Goal: Task Accomplishment & Management: Use online tool/utility

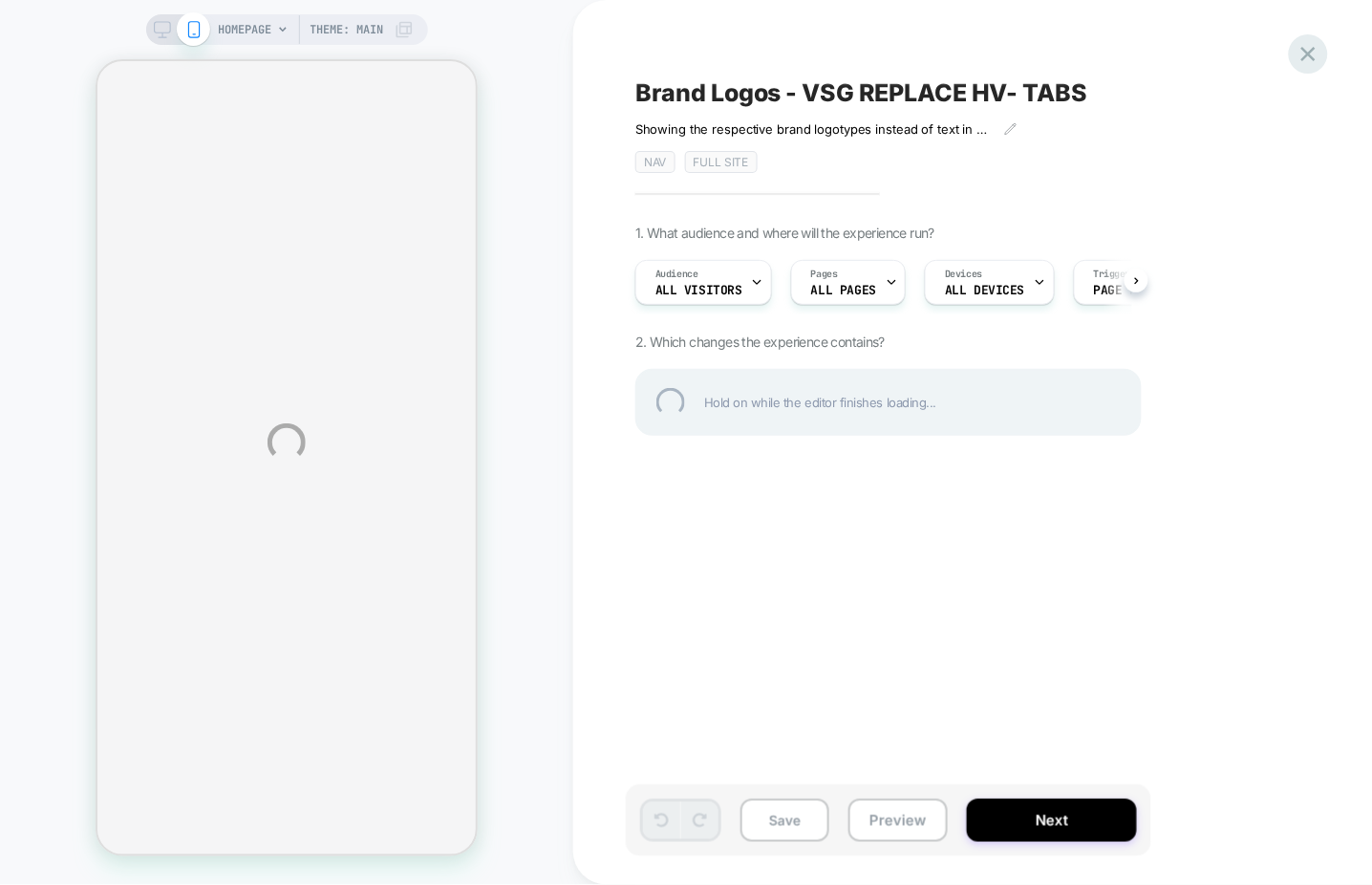
click at [1309, 56] on div at bounding box center [1308, 54] width 39 height 39
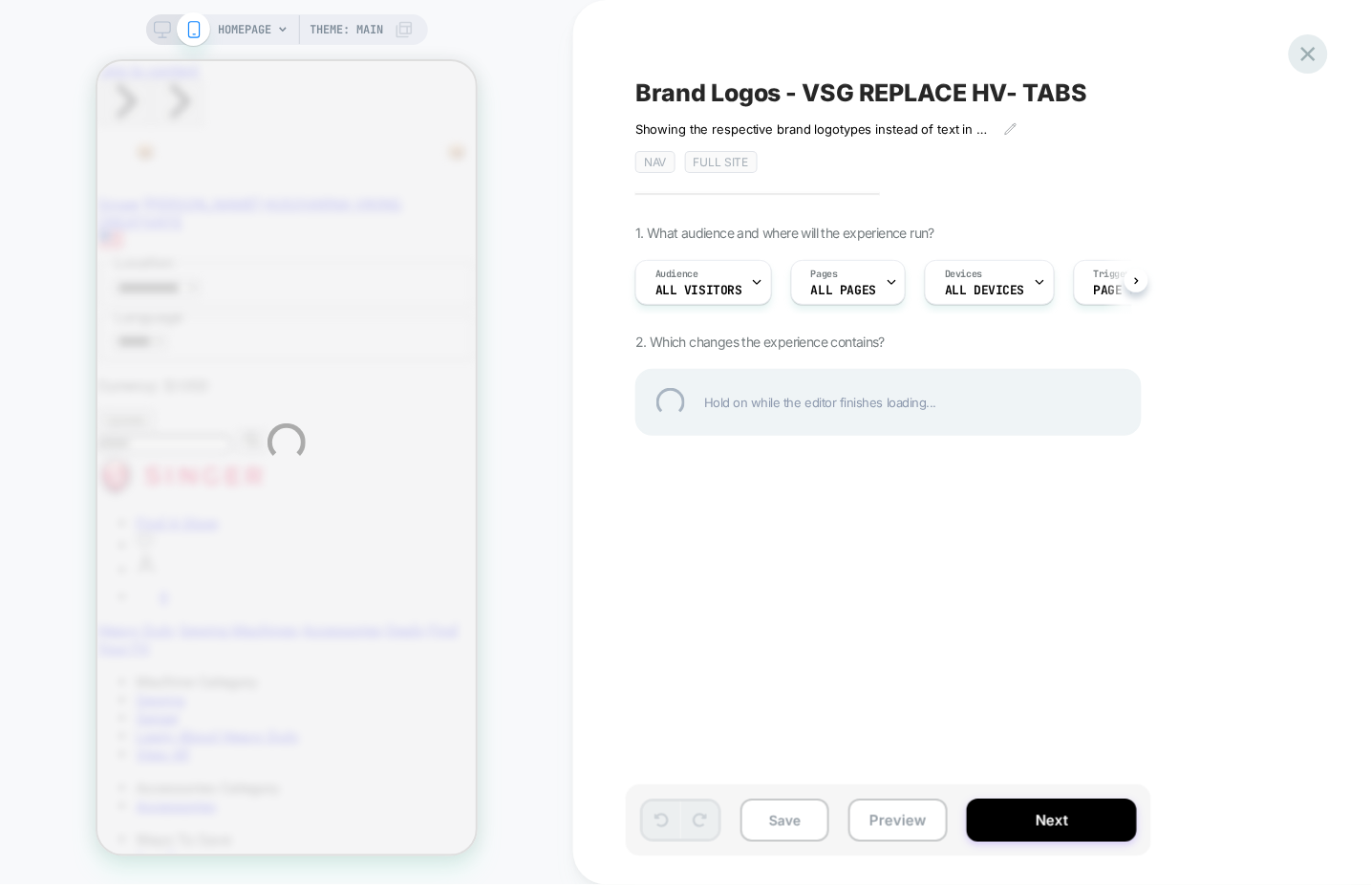
click at [1309, 53] on icon at bounding box center [1308, 53] width 15 height 15
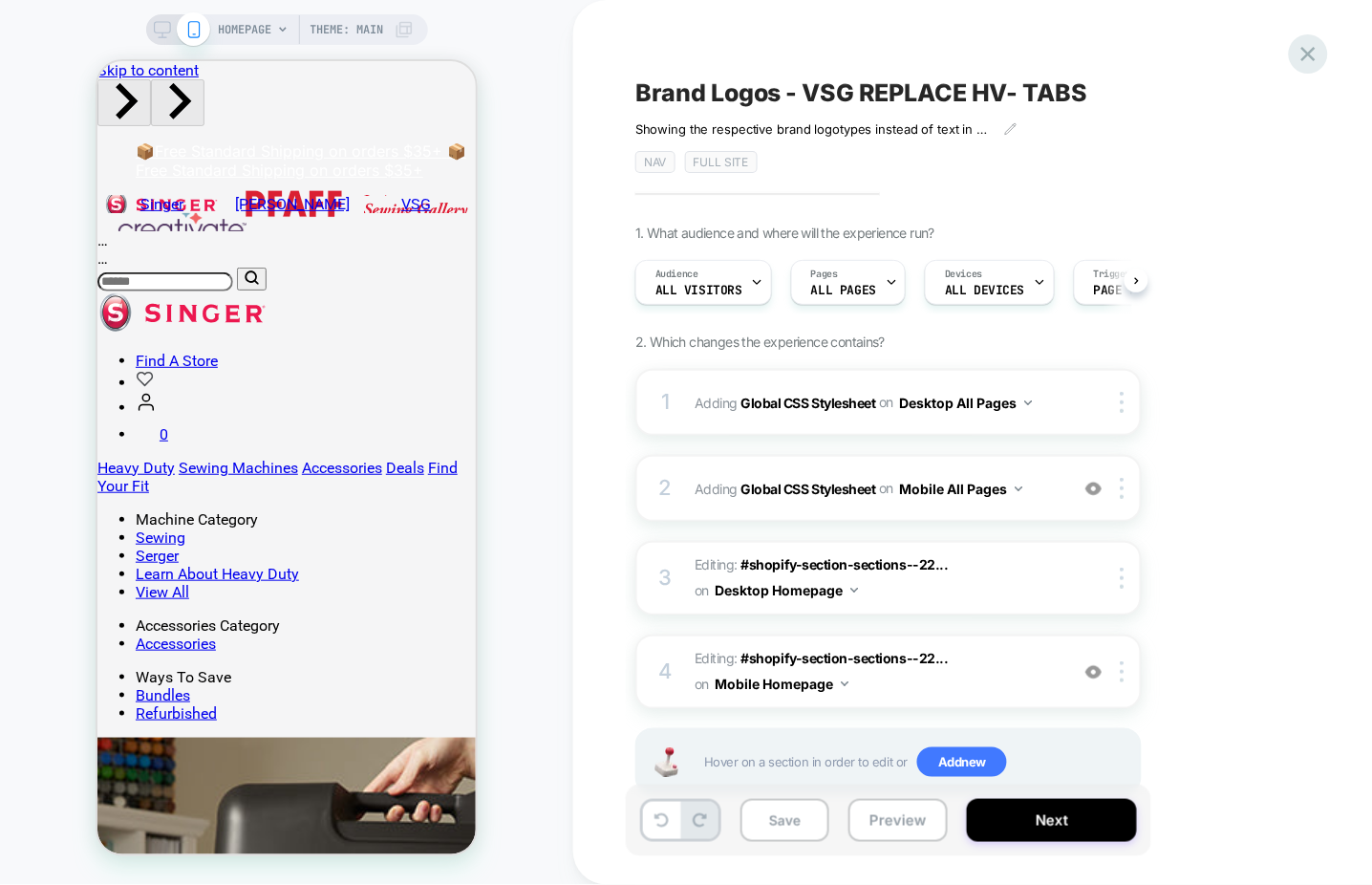
scroll to position [0, 1]
click at [1307, 53] on icon at bounding box center [1308, 53] width 15 height 15
click at [1319, 53] on icon at bounding box center [1308, 53] width 26 height 26
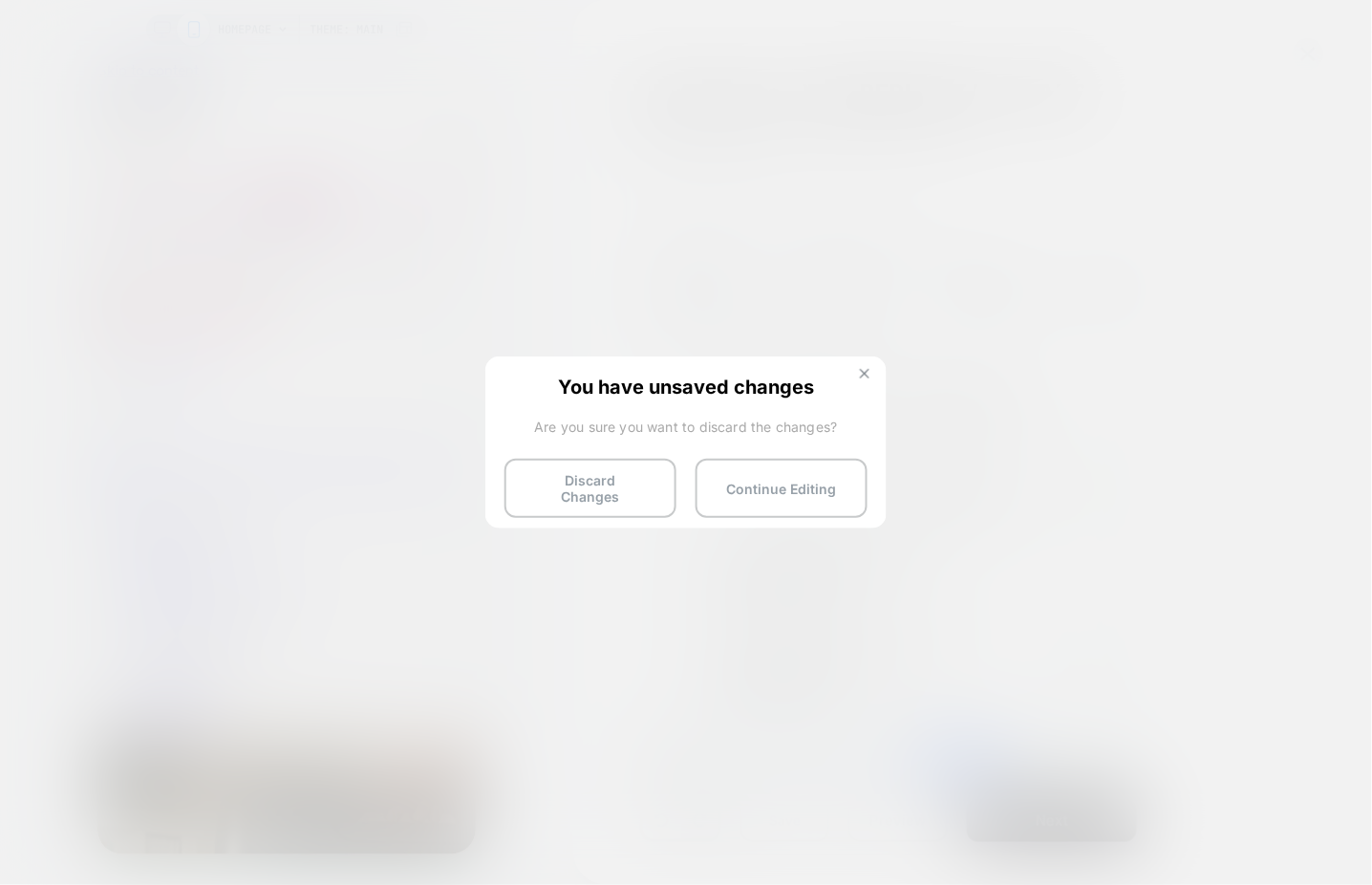
click at [867, 373] on img at bounding box center [865, 373] width 10 height 10
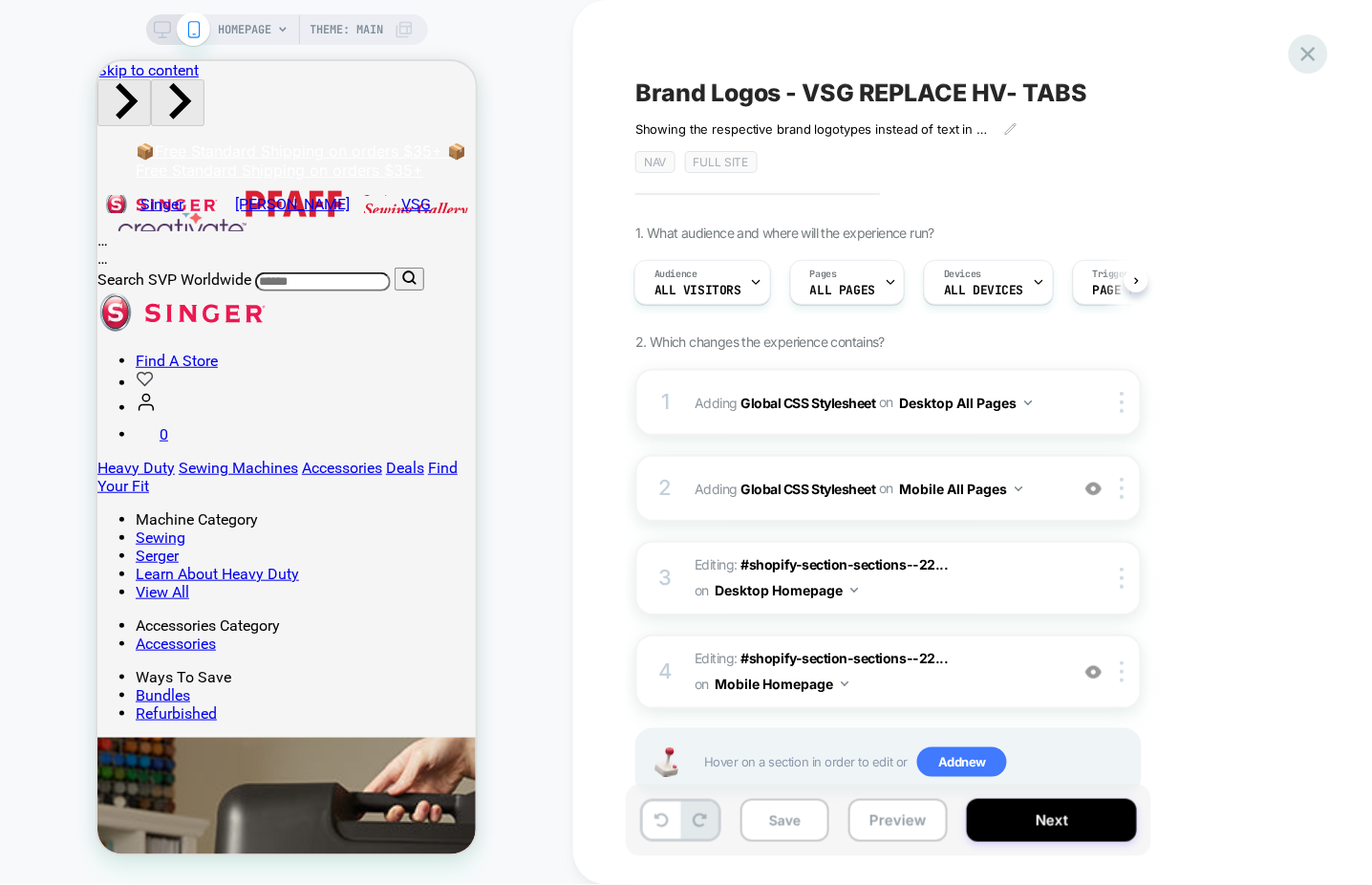
click at [1303, 50] on icon at bounding box center [1308, 53] width 26 height 26
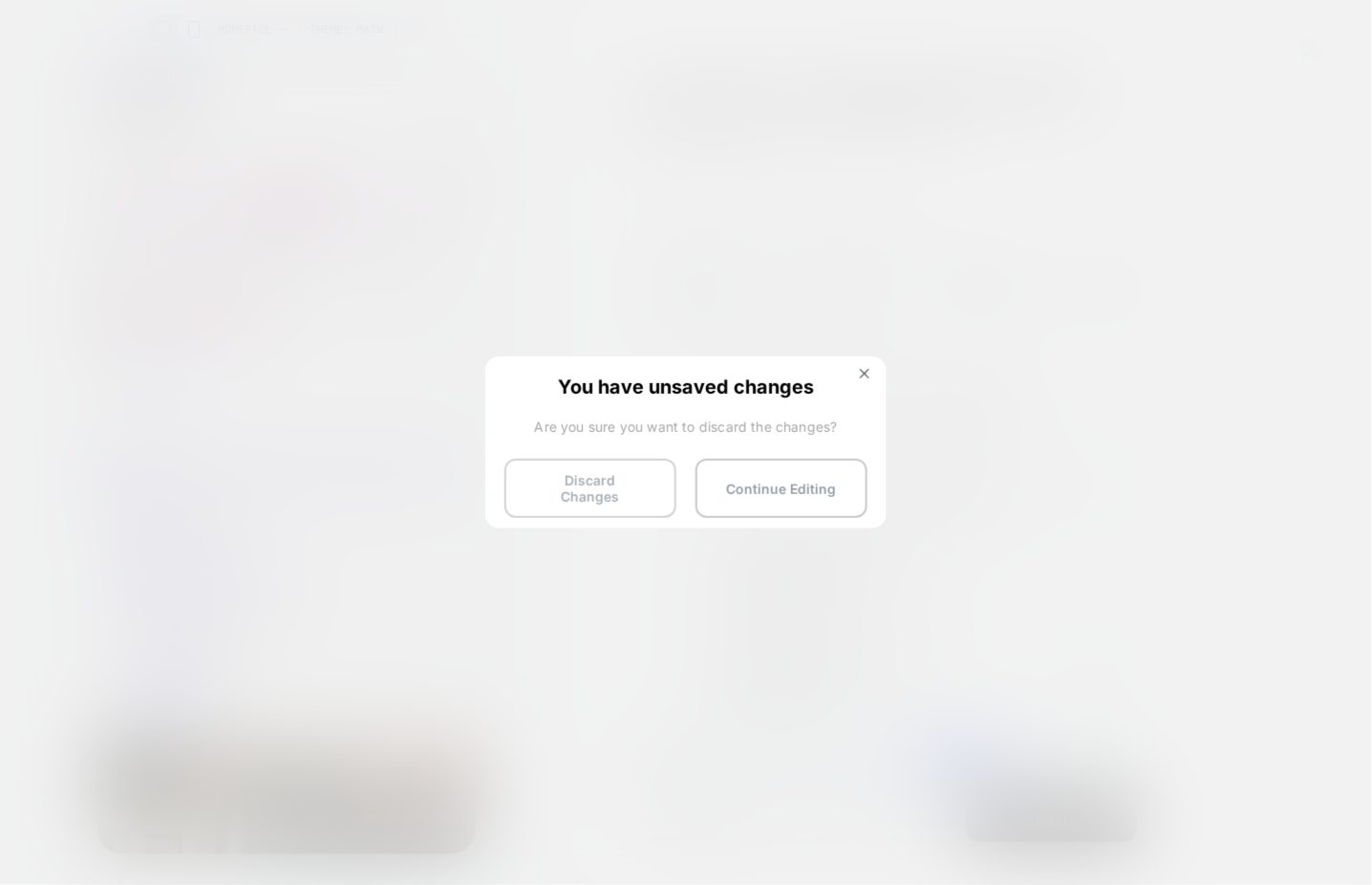
click at [598, 483] on button "Discard Changes" at bounding box center [591, 487] width 172 height 59
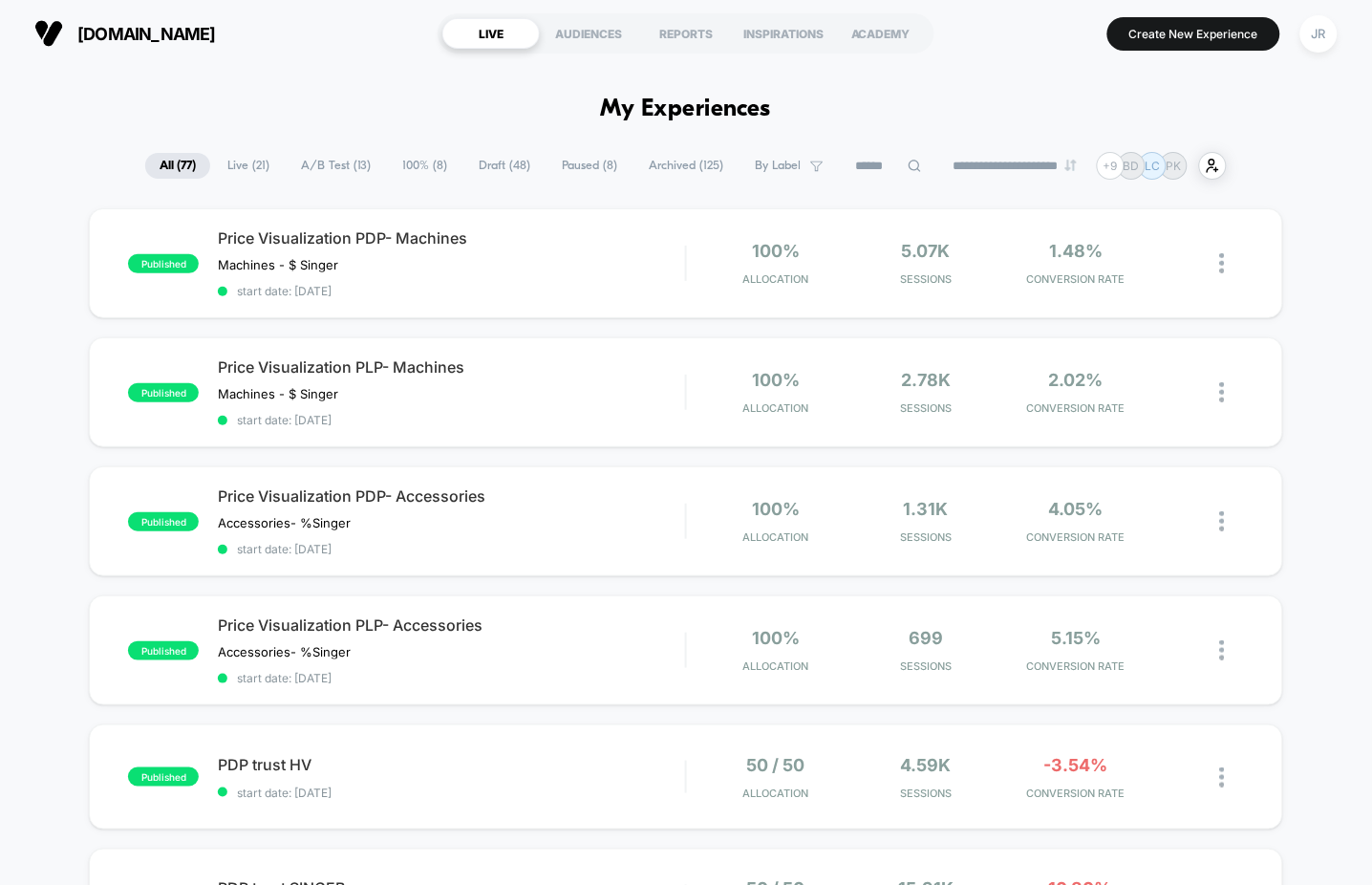
click at [883, 161] on input at bounding box center [888, 166] width 96 height 23
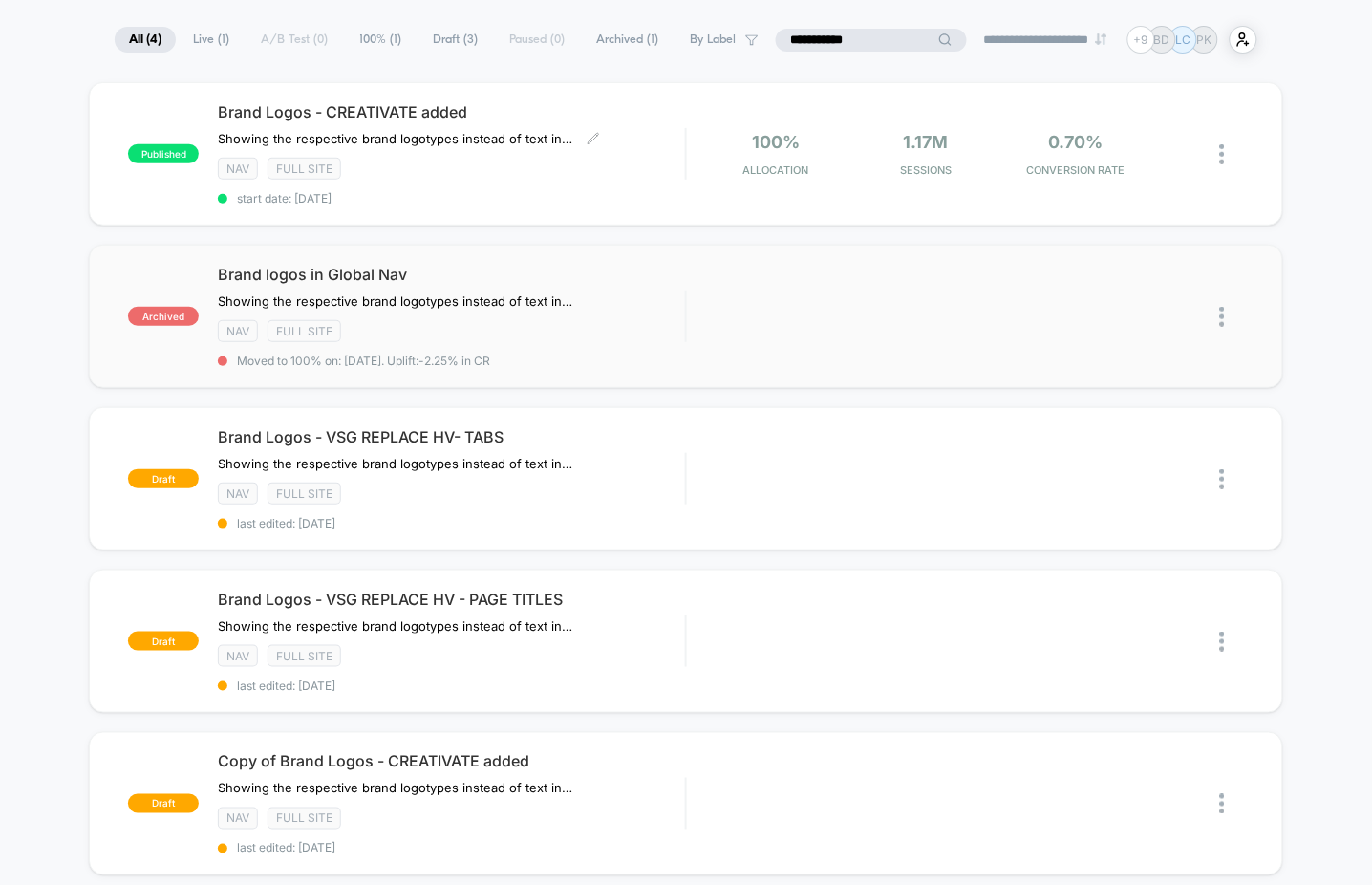
scroll to position [127, 0]
type input "**********"
click at [664, 481] on div "Brand Logos - VSG REPLACE HV- TABS ﻿Showing the respective brand logotypes inst…" at bounding box center [451, 478] width 467 height 103
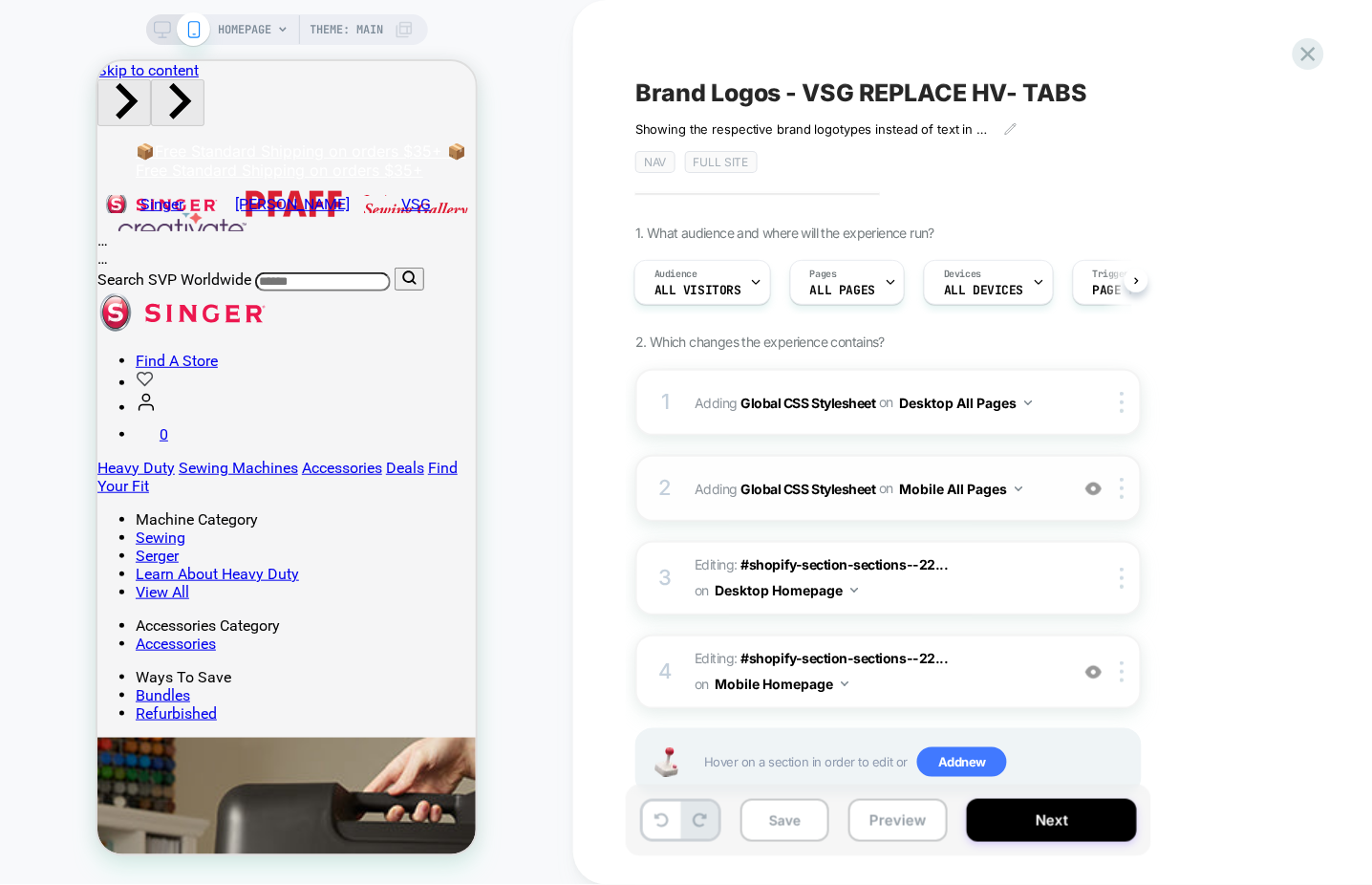
scroll to position [49, 0]
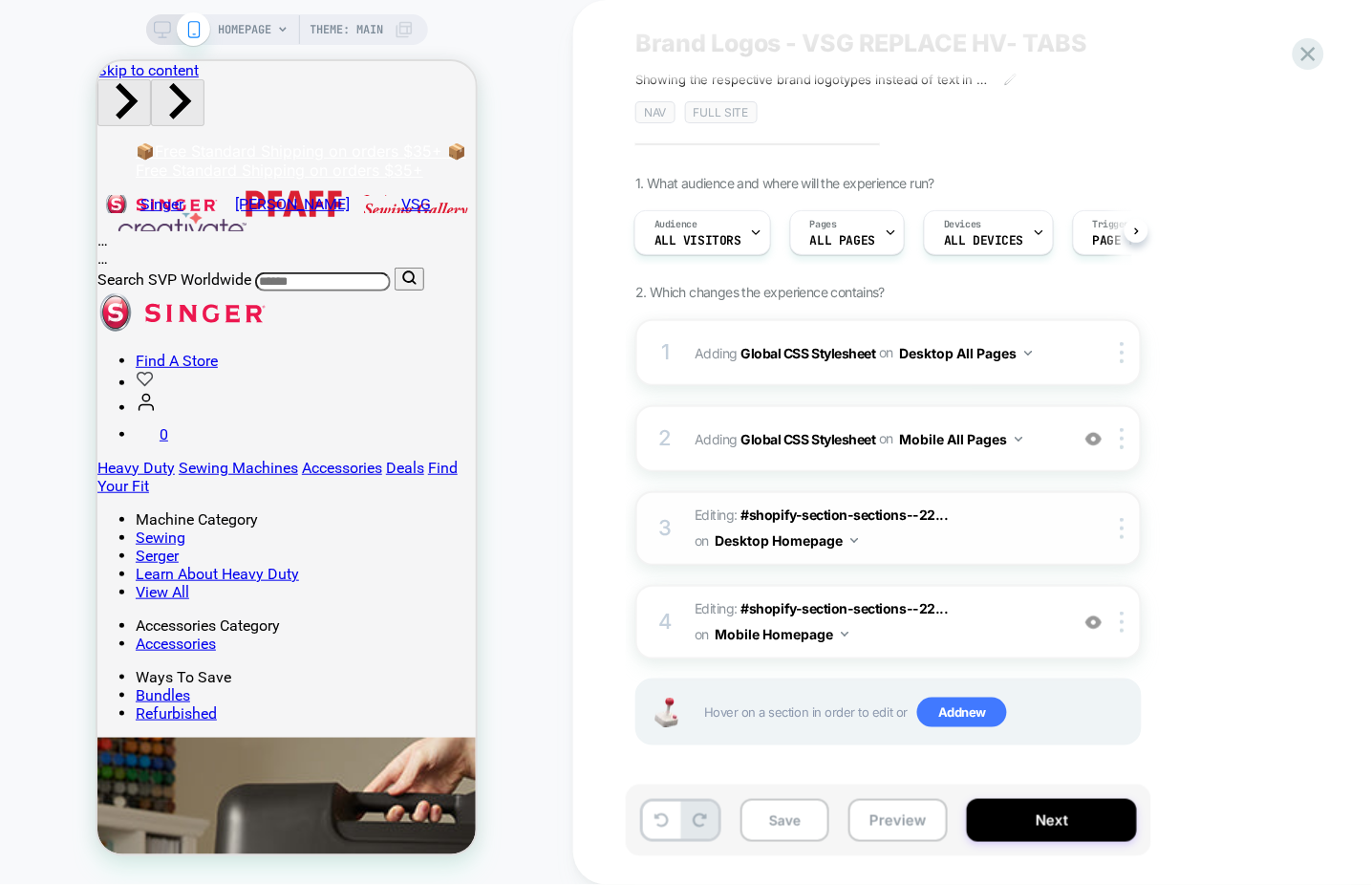
click at [846, 540] on button "Desktop Homepage" at bounding box center [787, 540] width 143 height 28
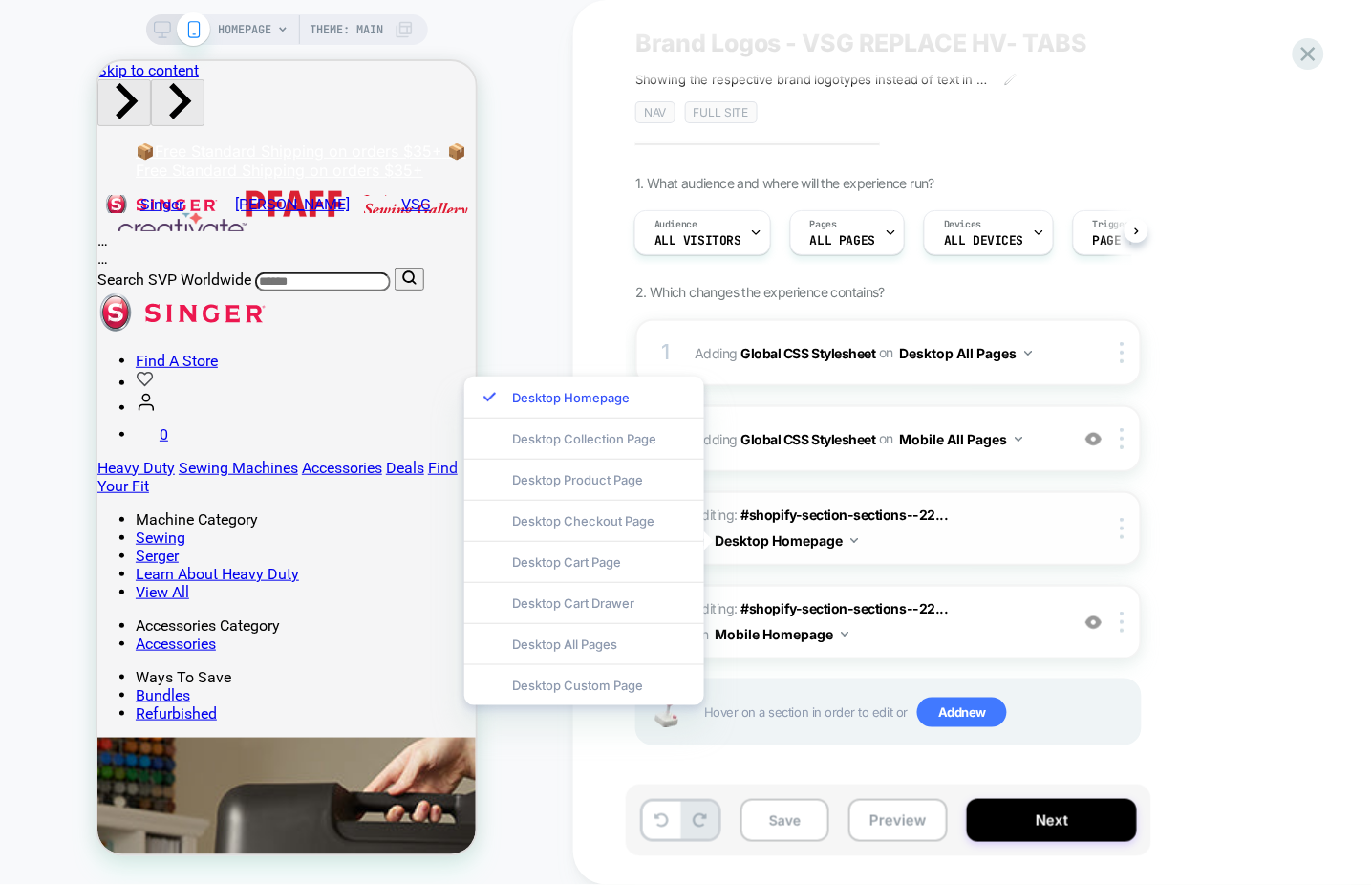
click at [846, 540] on button "Desktop Homepage" at bounding box center [787, 540] width 143 height 28
click at [613, 637] on div "Desktop All Pages" at bounding box center [584, 643] width 240 height 41
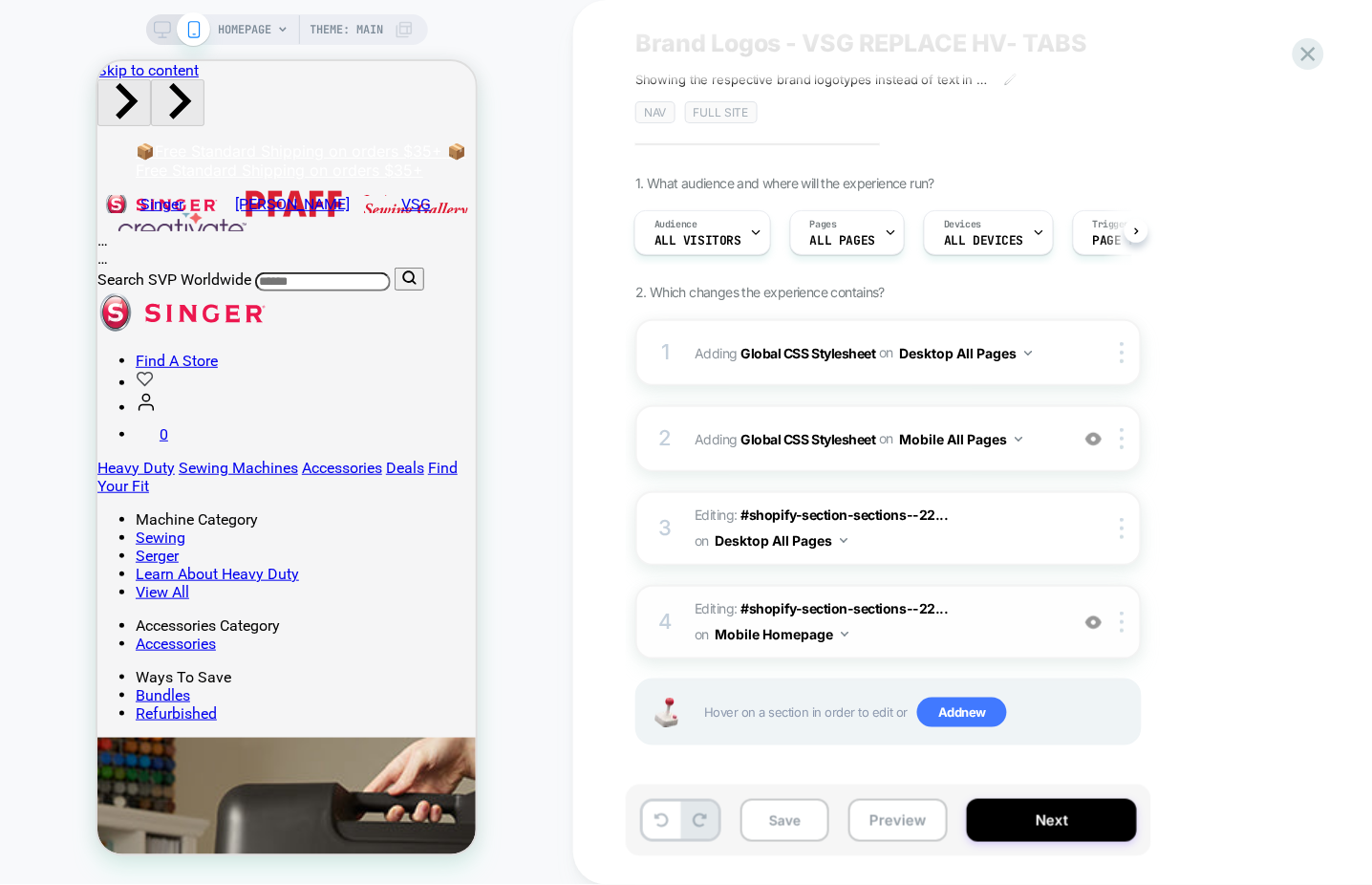
click at [813, 629] on button "Mobile Homepage" at bounding box center [782, 634] width 134 height 28
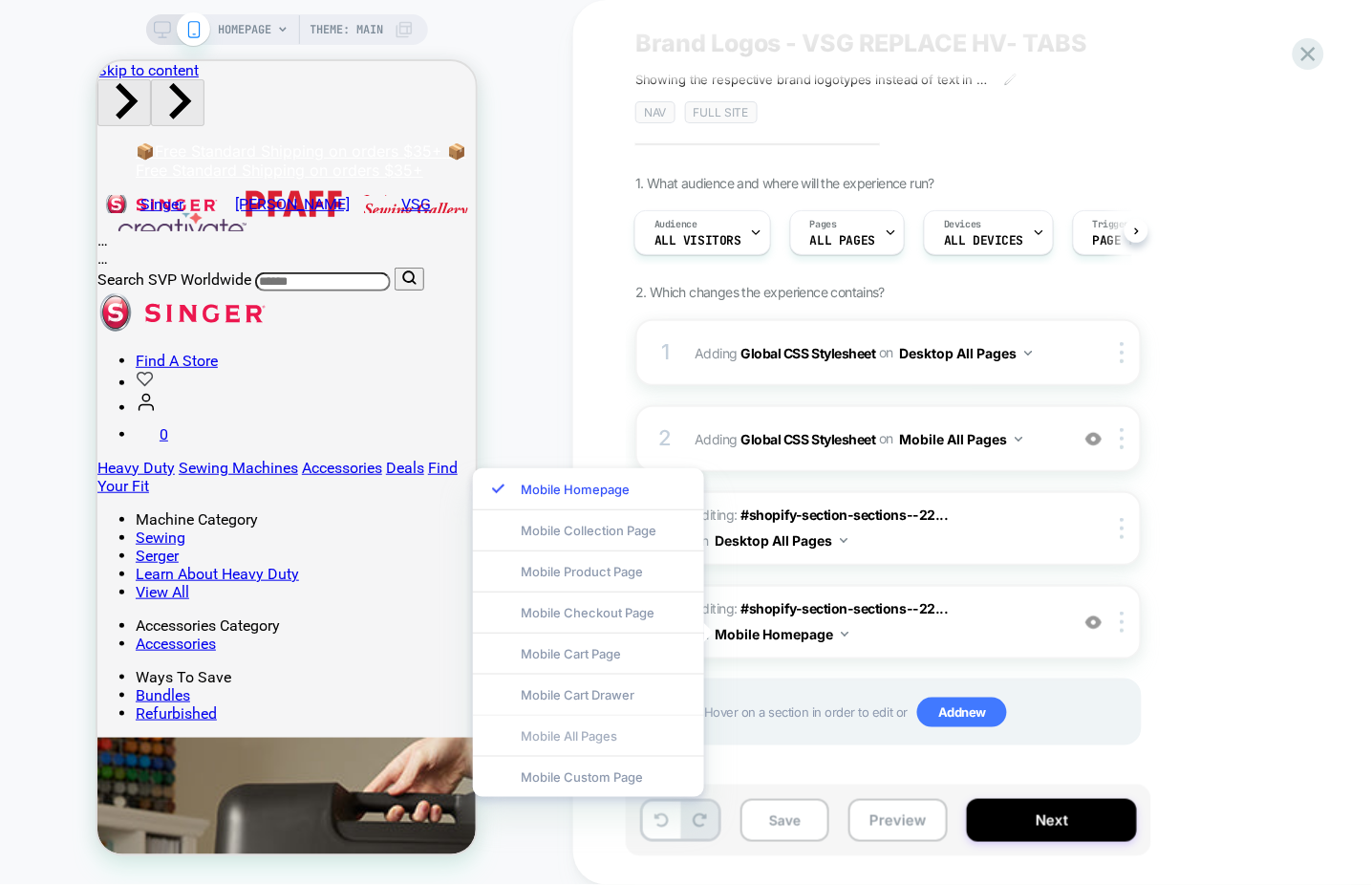
click at [597, 734] on div "Mobile All Pages" at bounding box center [588, 735] width 231 height 41
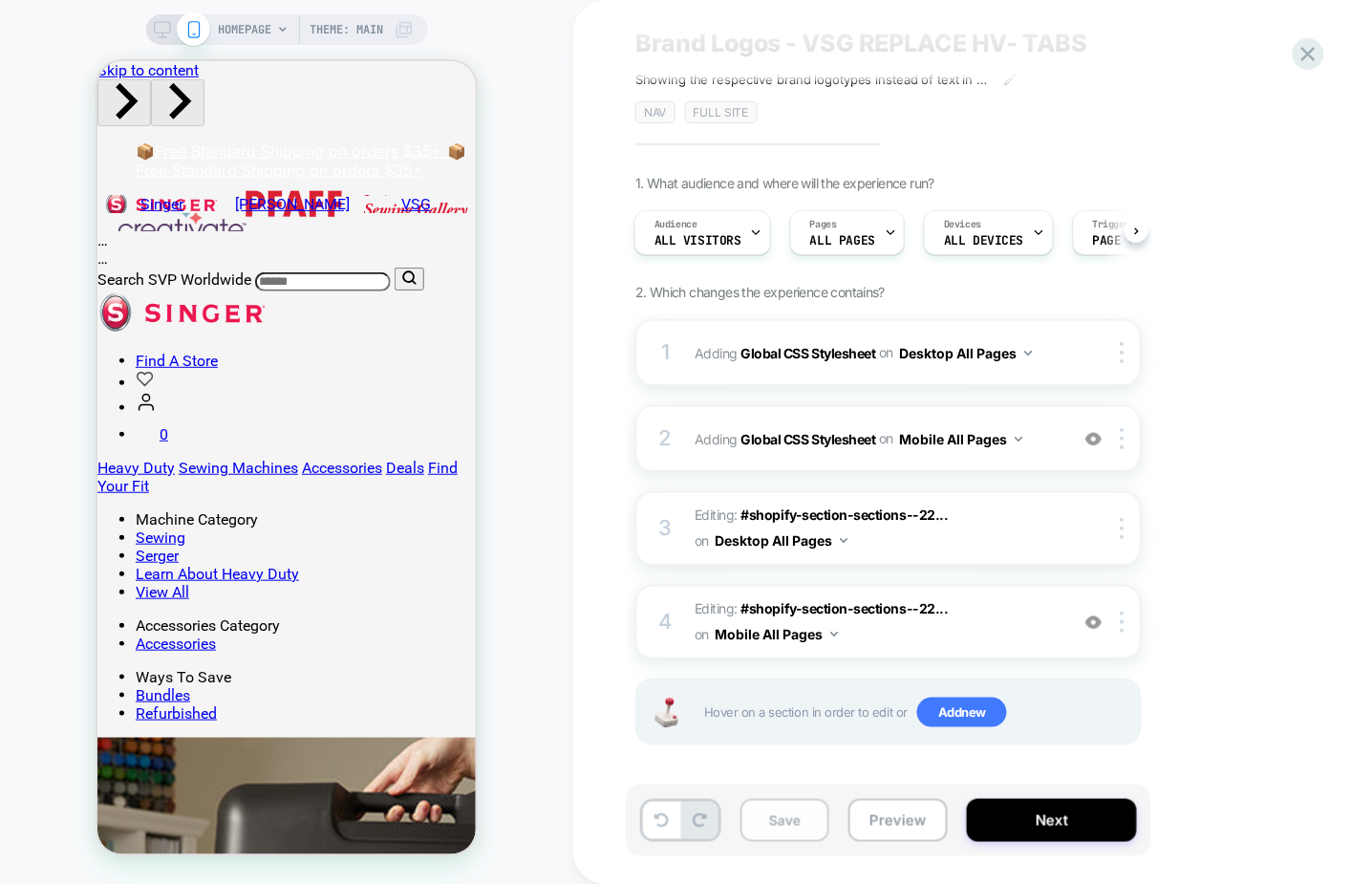
click at [797, 817] on button "Save" at bounding box center [785, 820] width 89 height 43
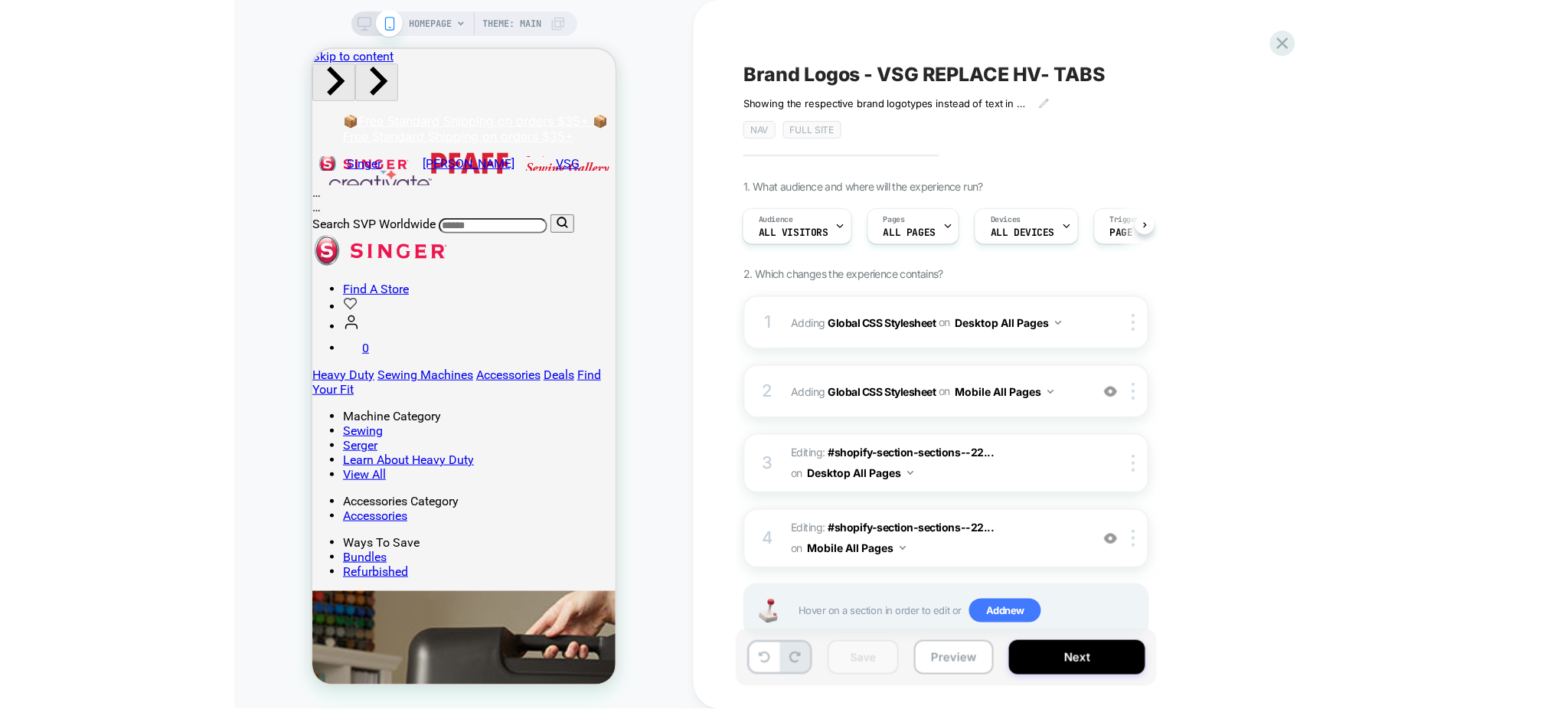
scroll to position [0, 2]
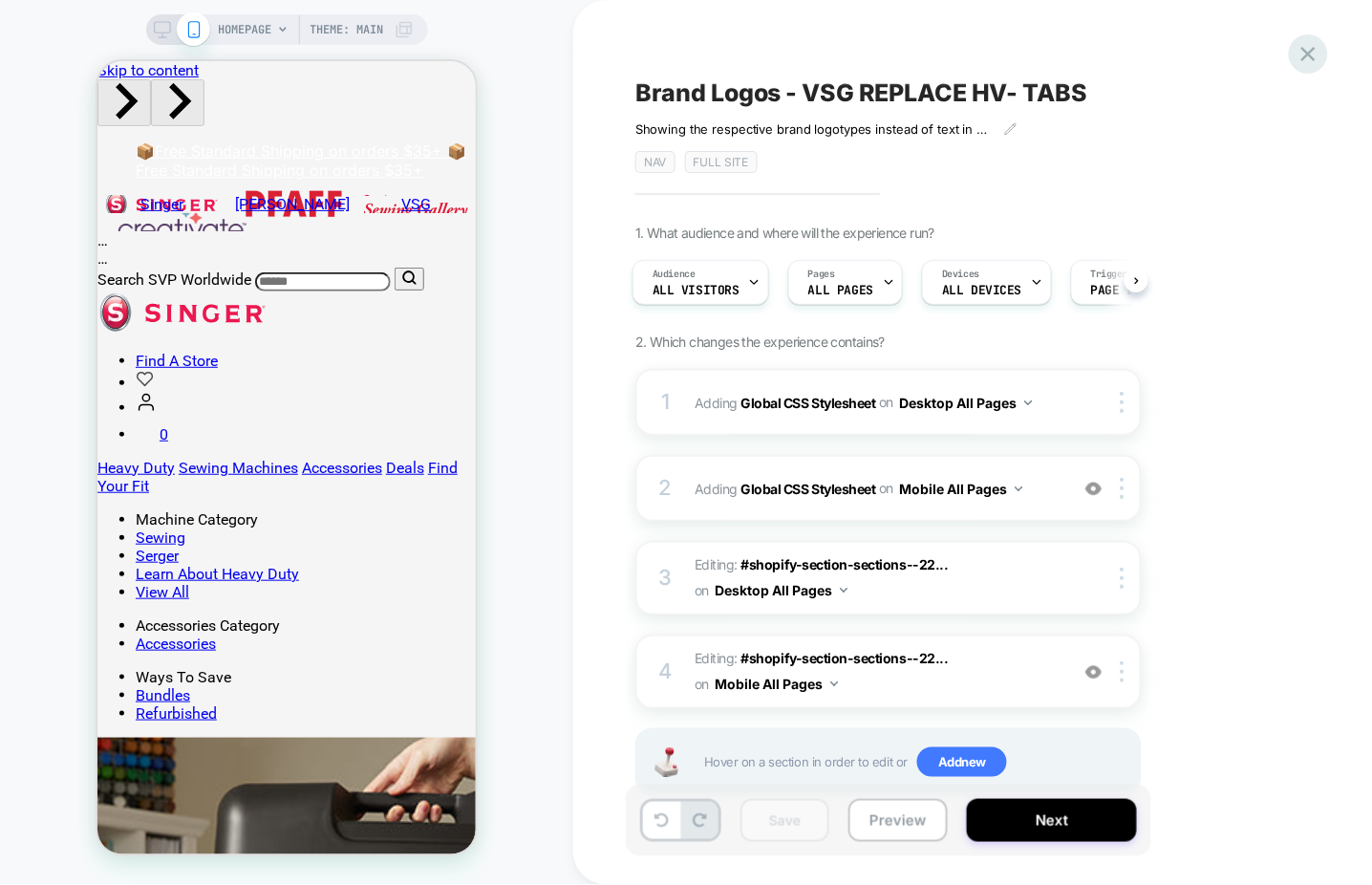
click at [1309, 54] on icon at bounding box center [1308, 53] width 15 height 15
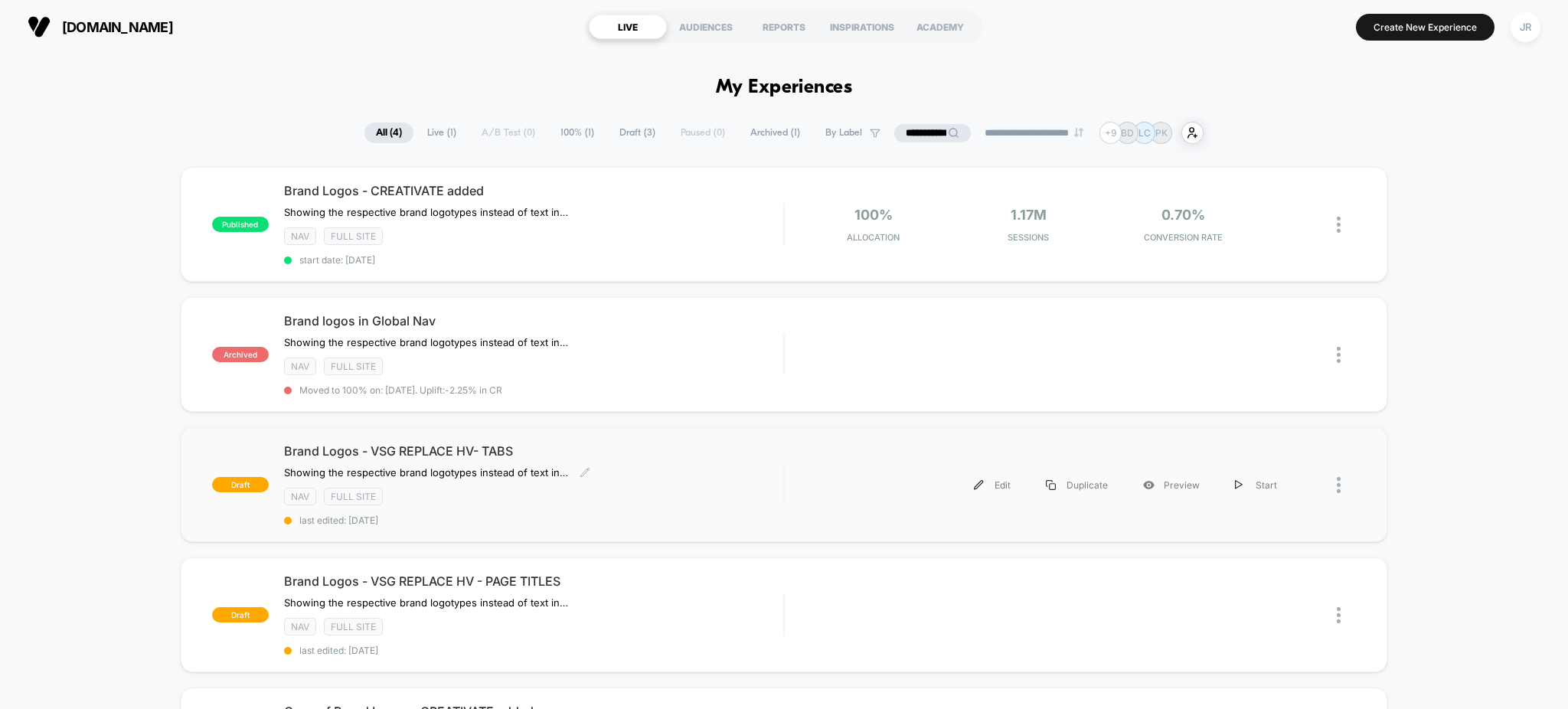
click at [682, 487] on div "Brand Logos - VSG REPLACE HV- TABS ﻿Showing the respective brand logotypes inst…" at bounding box center [533, 484] width 500 height 83
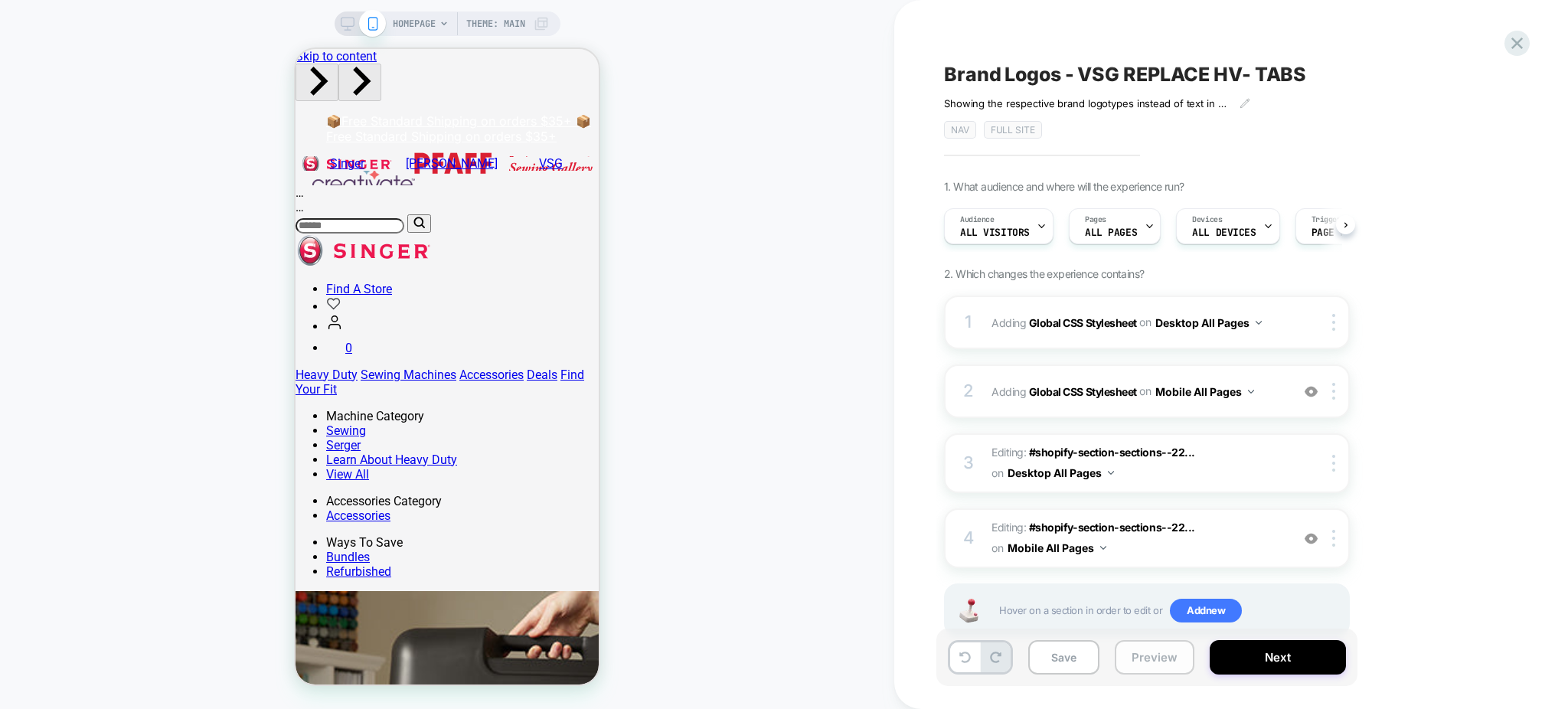
scroll to position [0, 1]
click at [1098, 653] on button "Preview" at bounding box center [1154, 657] width 80 height 34
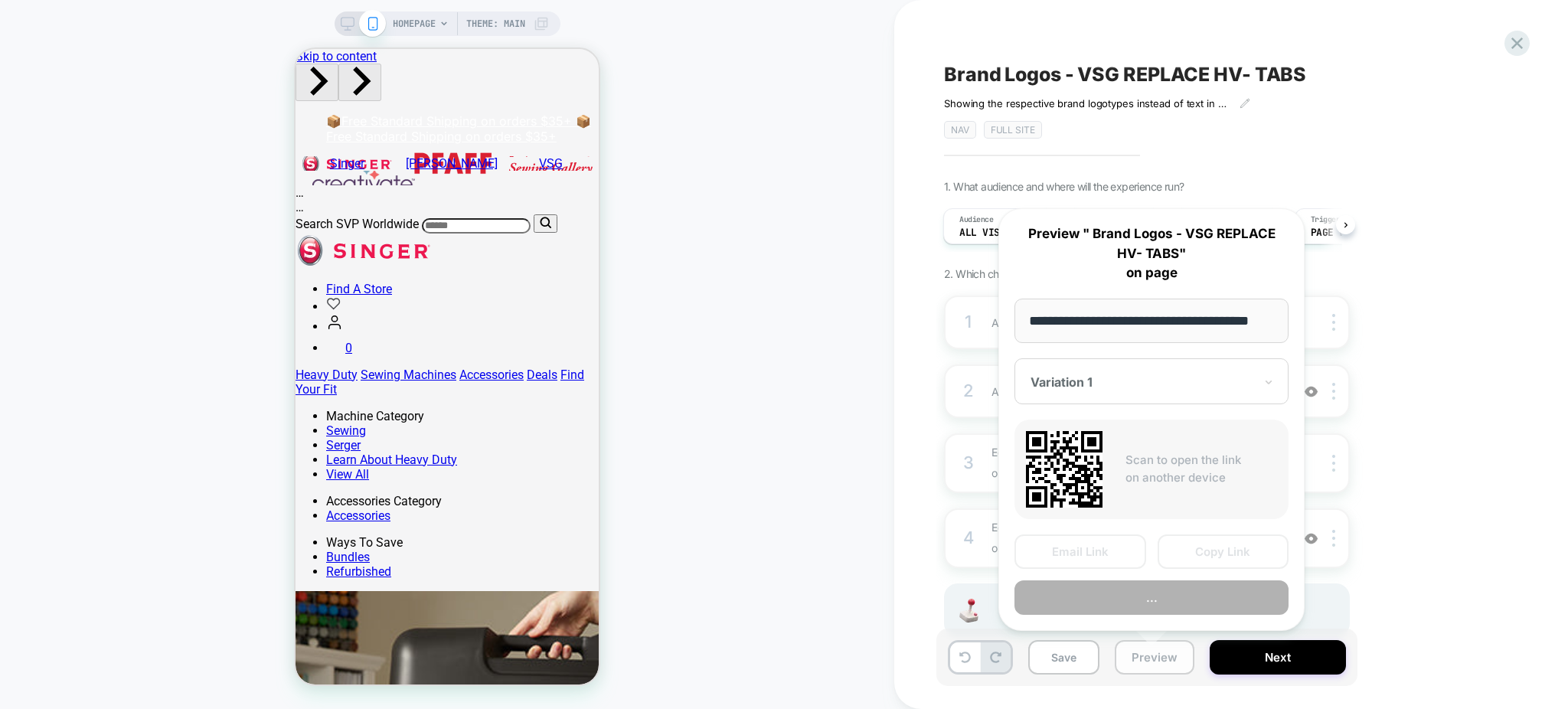
scroll to position [0, 27]
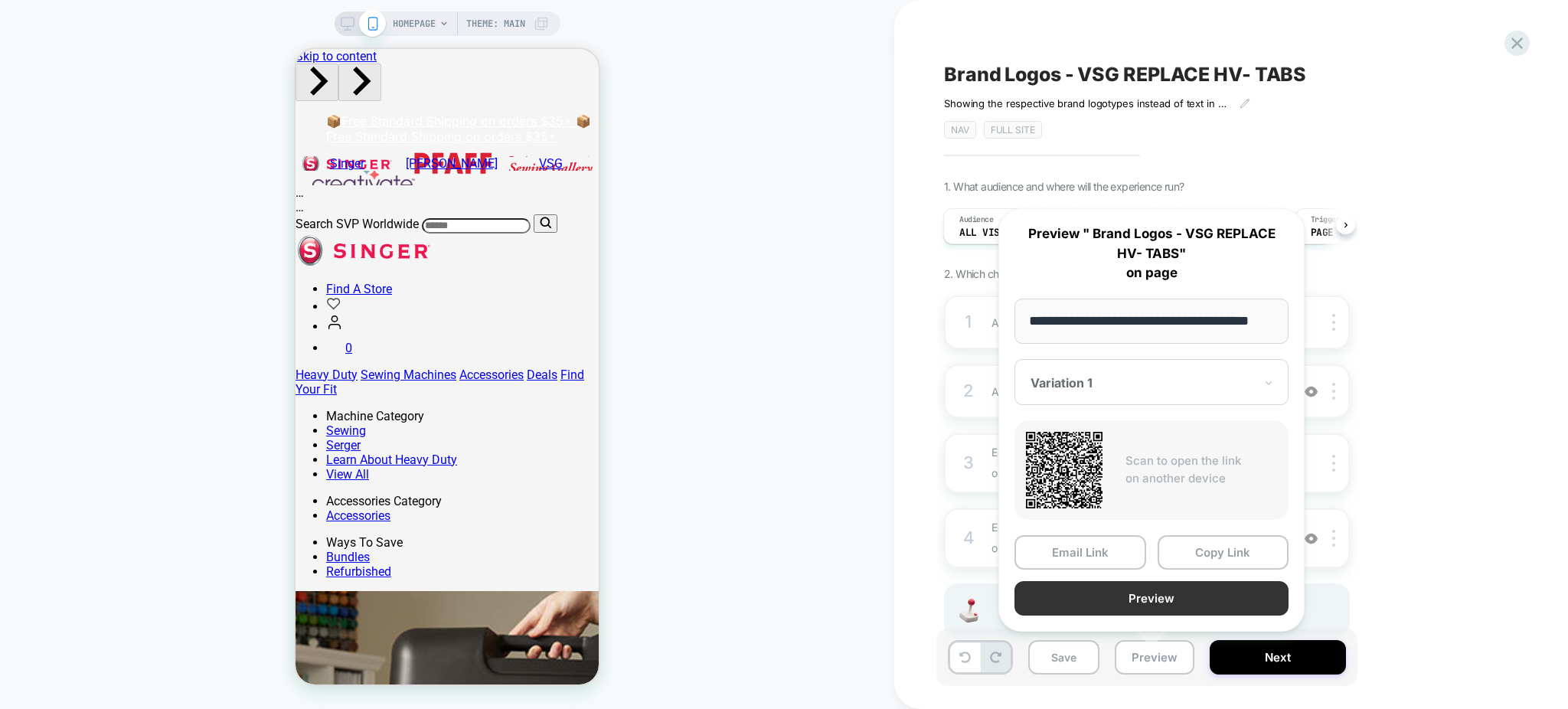
click at [1098, 587] on button "Preview" at bounding box center [1152, 598] width 274 height 34
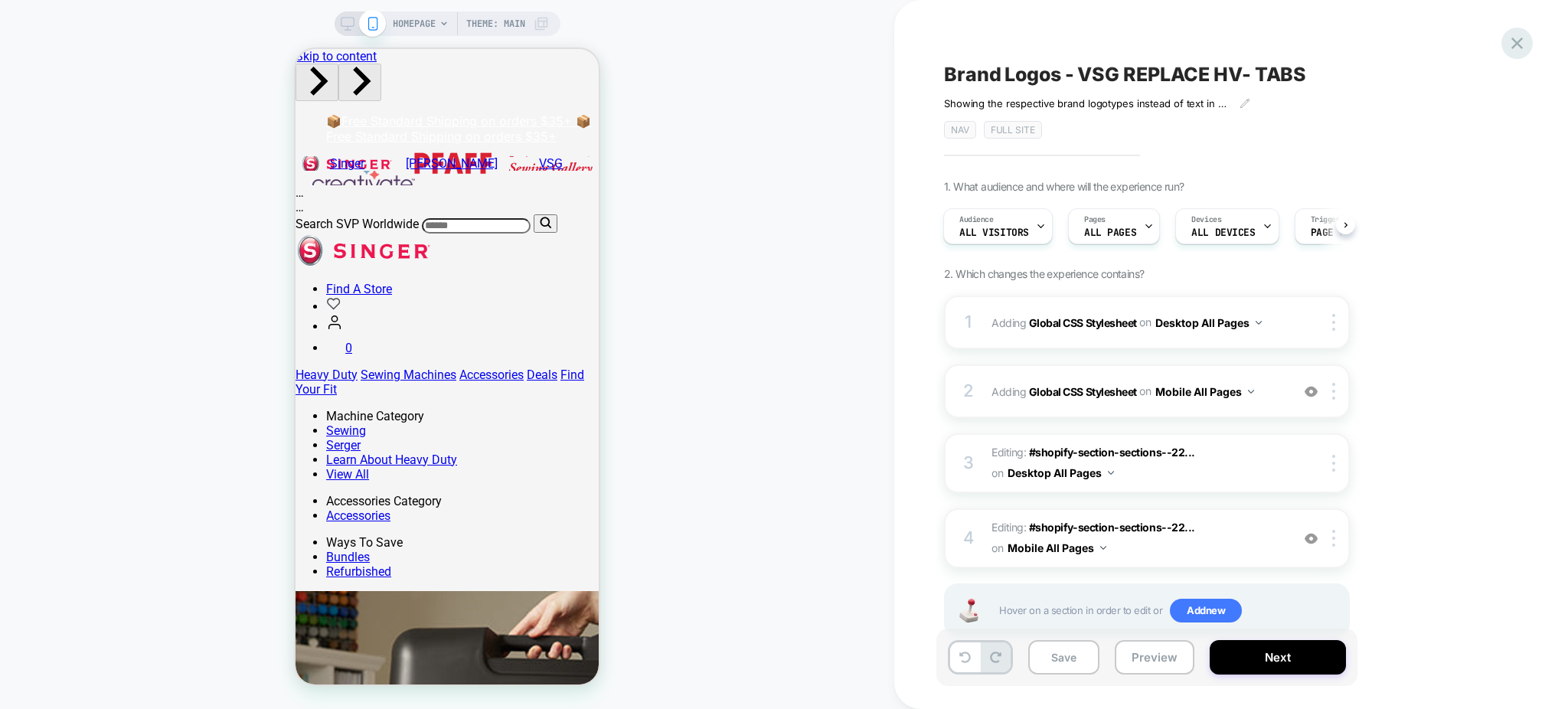
click at [1098, 46] on icon at bounding box center [1517, 43] width 21 height 21
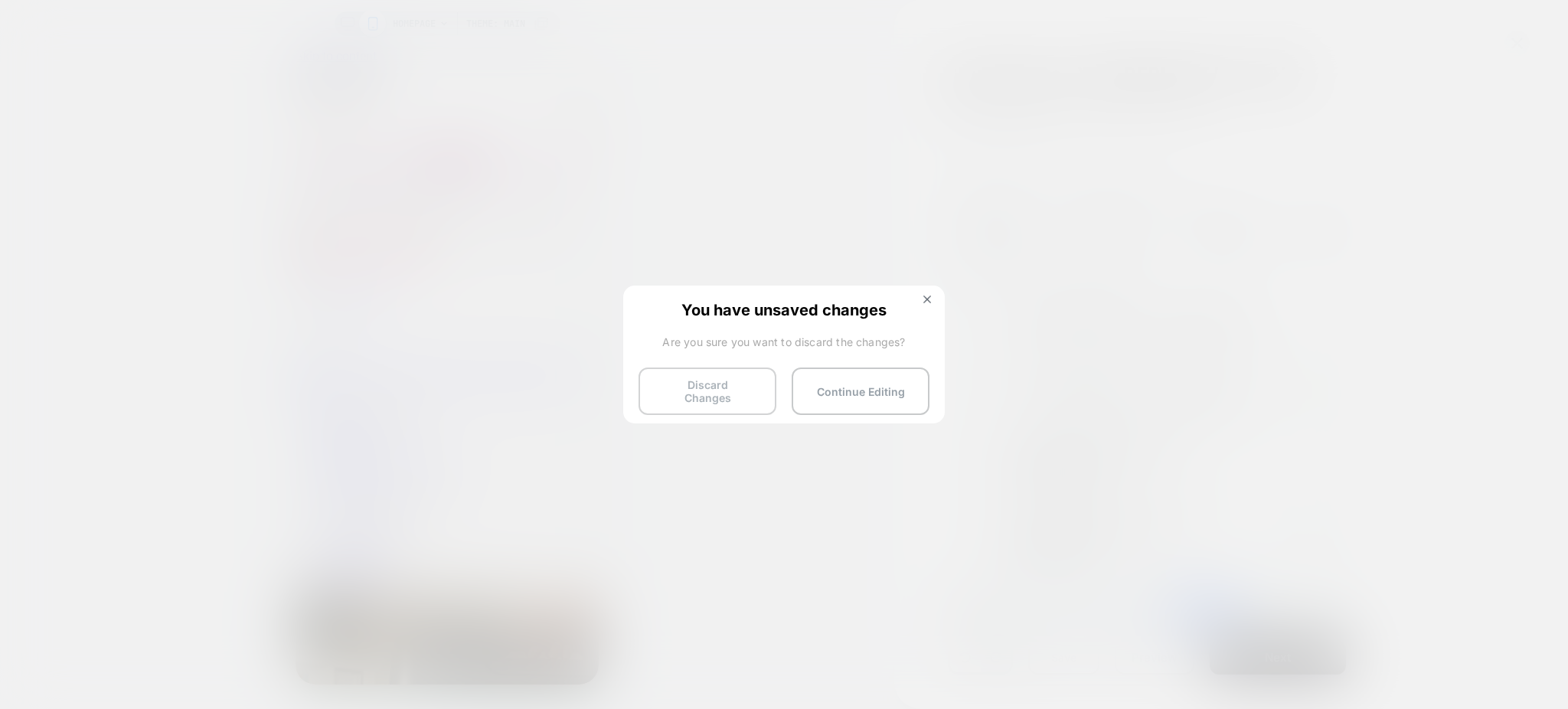
click at [711, 390] on button "Discard Changes" at bounding box center [708, 391] width 138 height 47
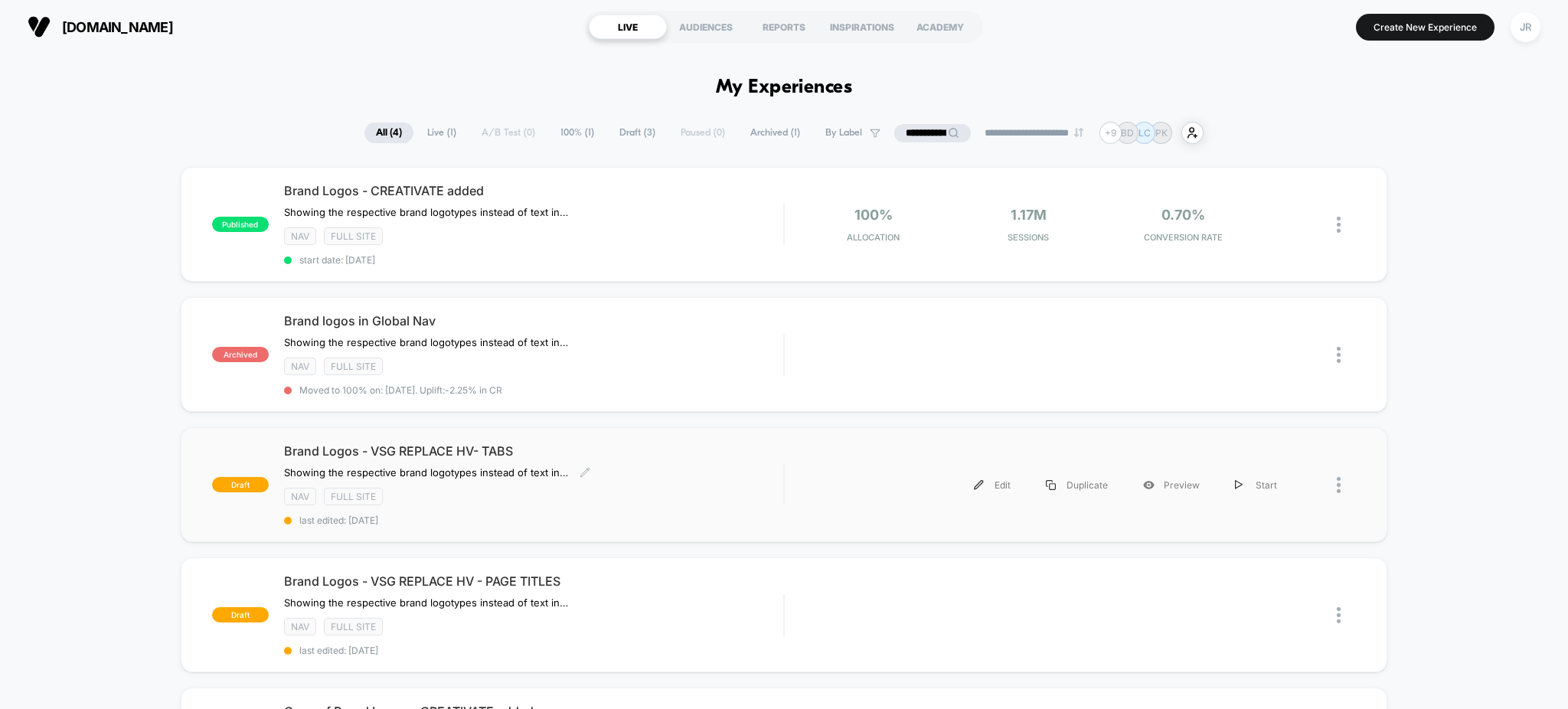
click at [635, 499] on div "NAV Full site" at bounding box center [533, 496] width 500 height 18
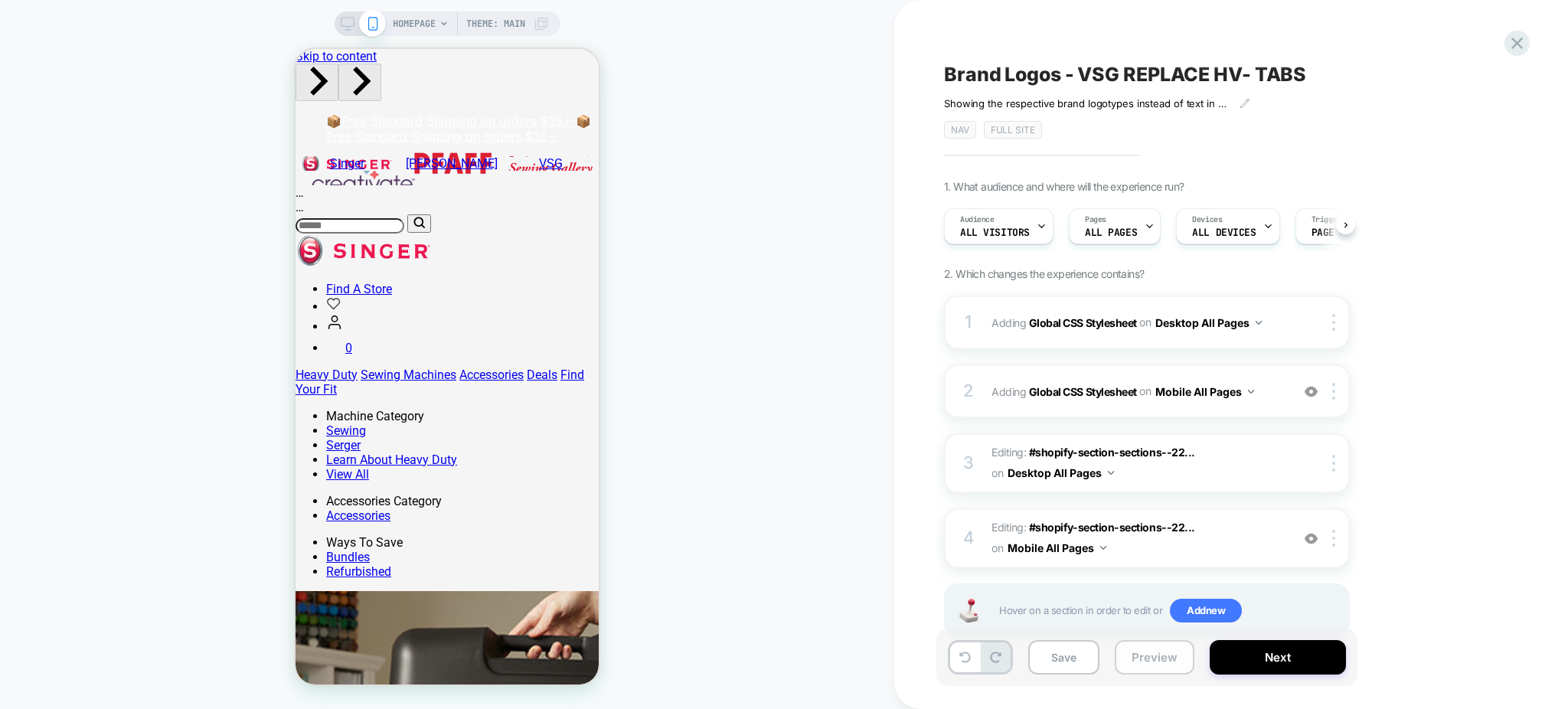
click at [1098, 666] on button "Preview" at bounding box center [1154, 657] width 80 height 34
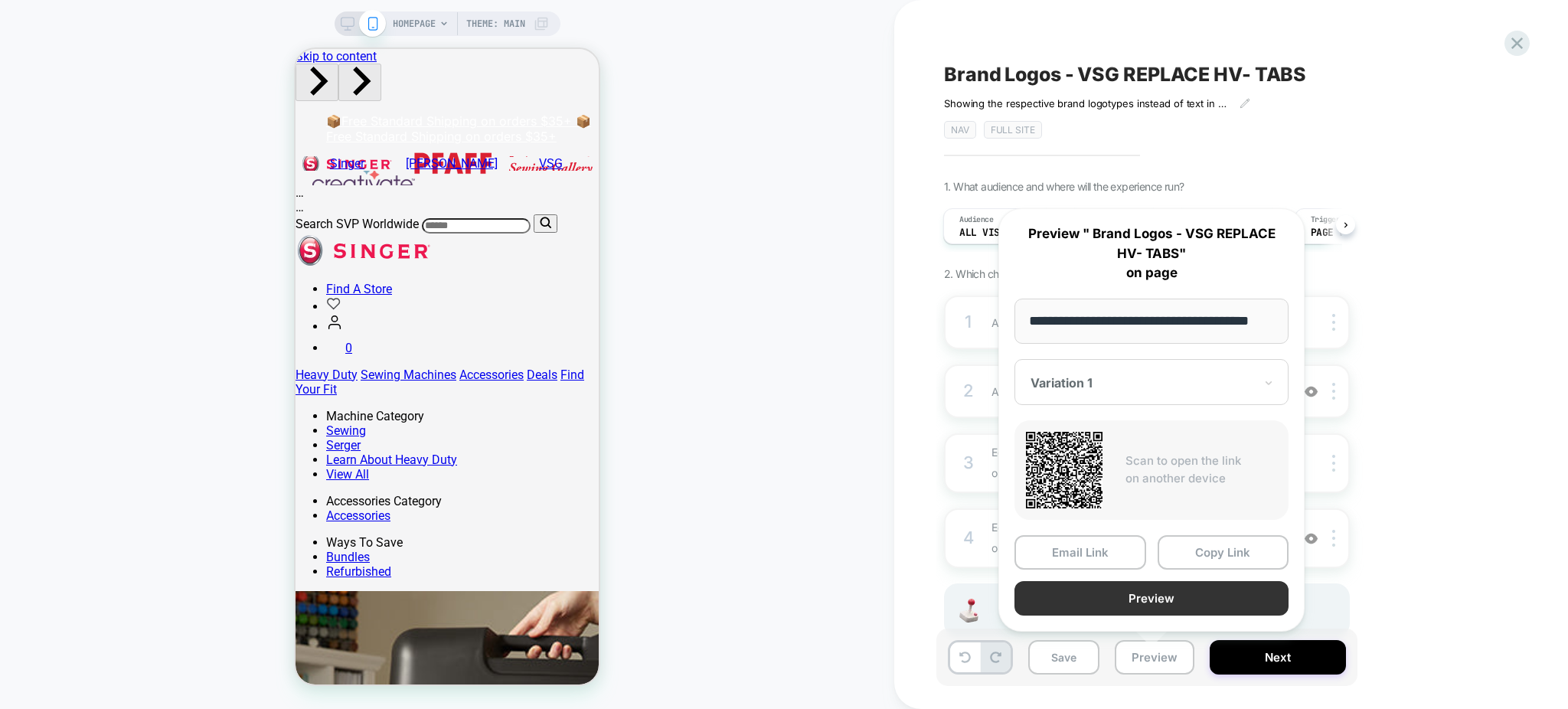
click at [1098, 596] on button "Preview" at bounding box center [1152, 598] width 274 height 34
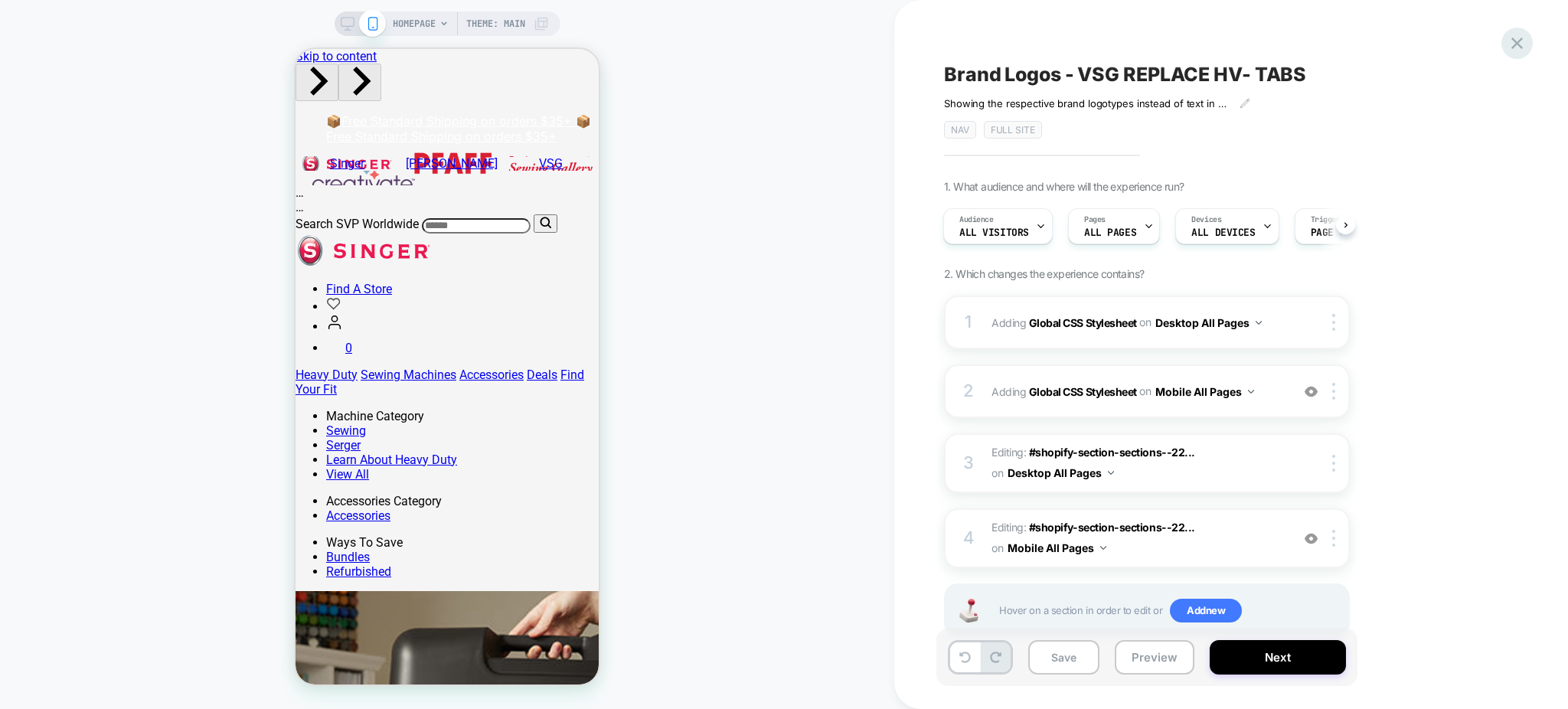
click at [1098, 45] on icon at bounding box center [1517, 43] width 21 height 21
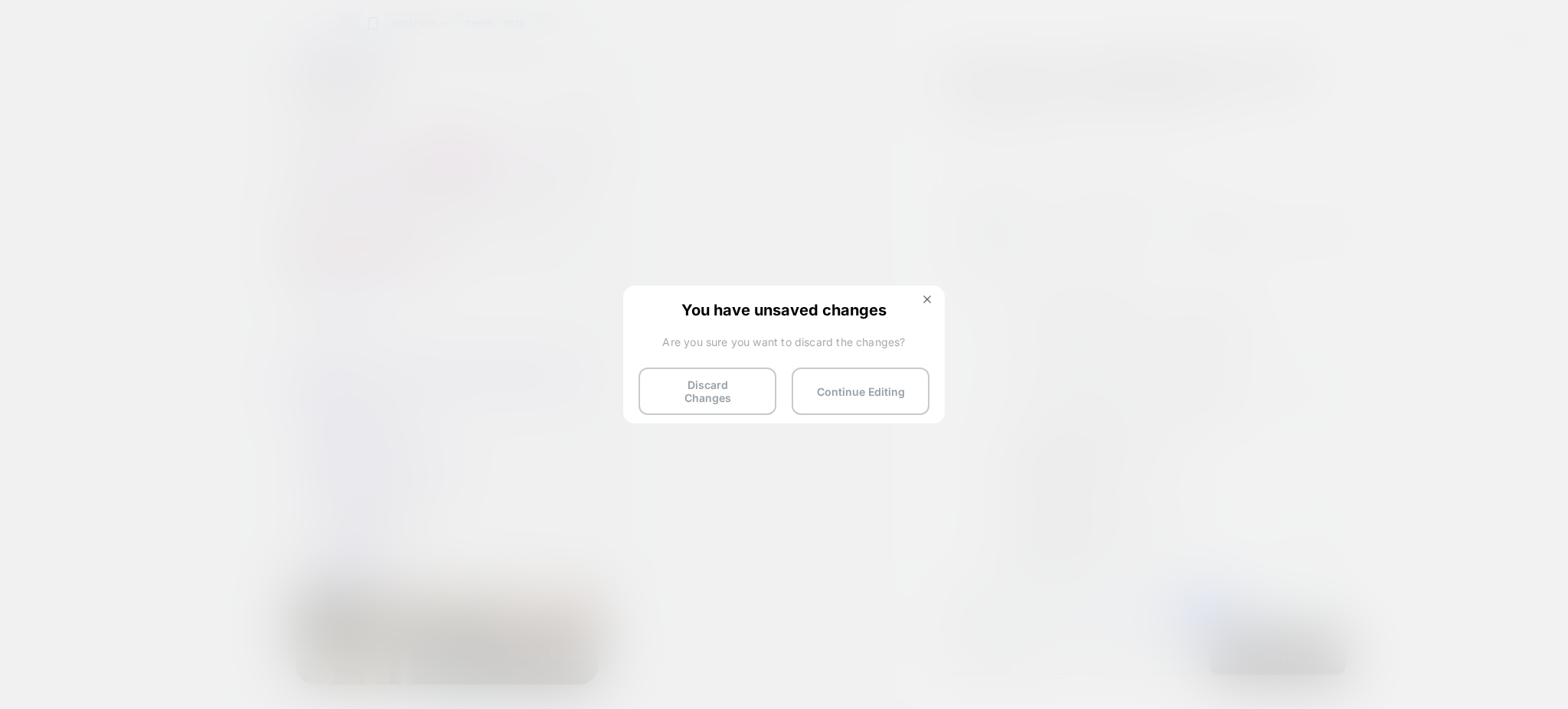
click at [925, 293] on div "You have unsaved changes Are you sure you want to discard the changes? Discard …" at bounding box center [784, 353] width 322 height 136
click at [929, 298] on img at bounding box center [927, 299] width 8 height 8
